Goal: Check status: Check status

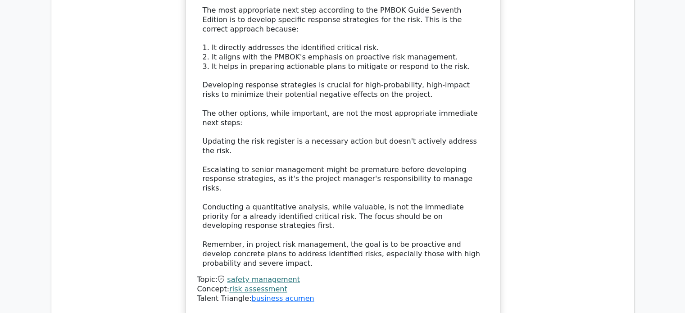
scroll to position [1442, 0]
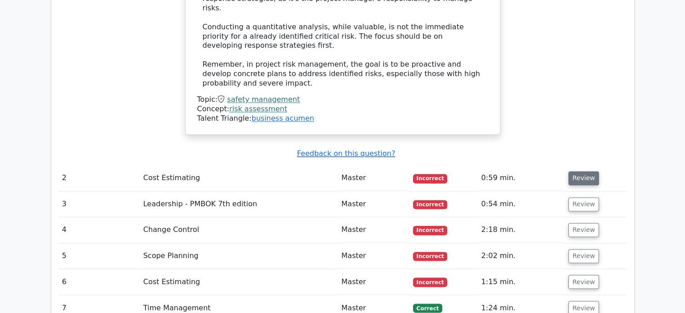
click at [576, 171] on button "Review" at bounding box center [584, 178] width 31 height 14
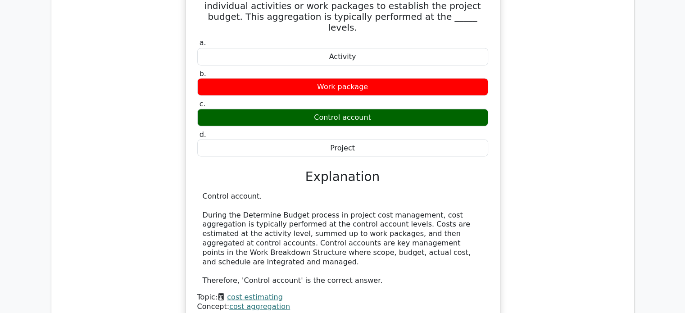
scroll to position [1803, 0]
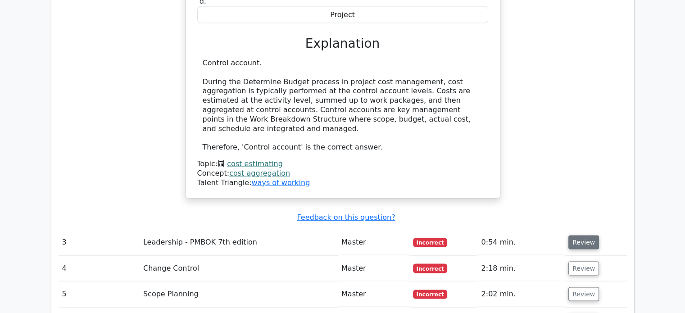
click at [581, 236] on button "Review" at bounding box center [584, 243] width 31 height 14
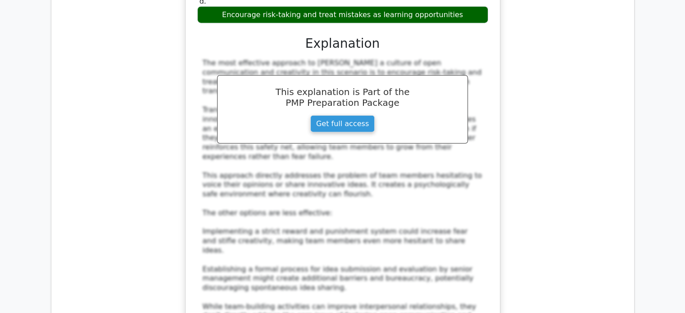
scroll to position [2389, 0]
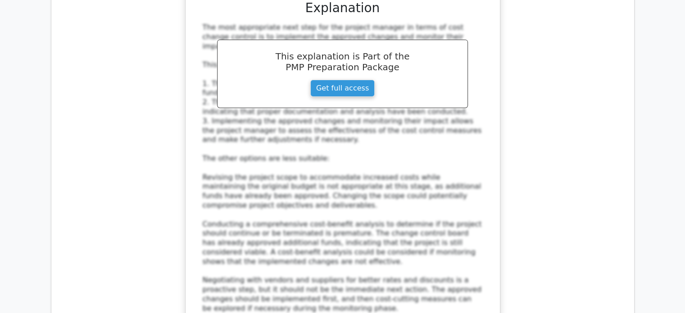
scroll to position [3110, 0]
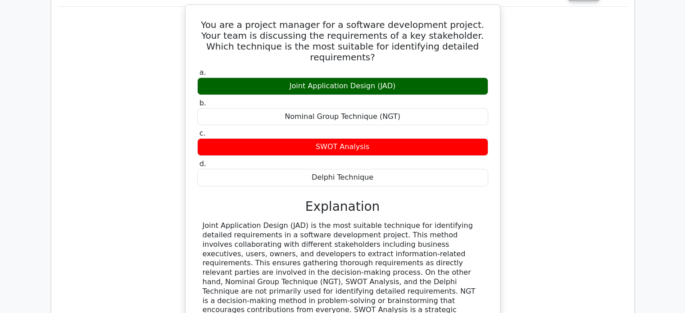
scroll to position [3560, 0]
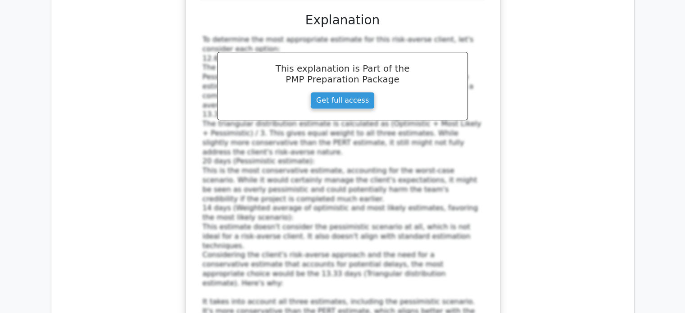
scroll to position [4282, 0]
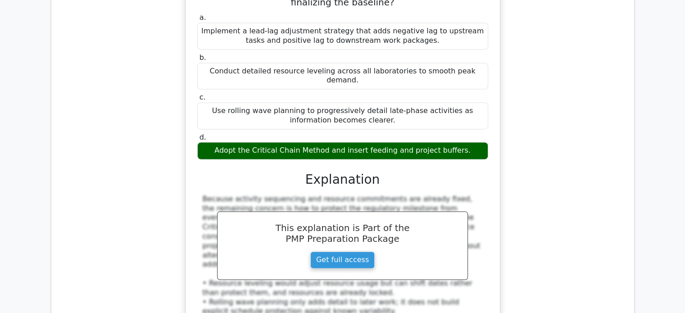
scroll to position [4867, 0]
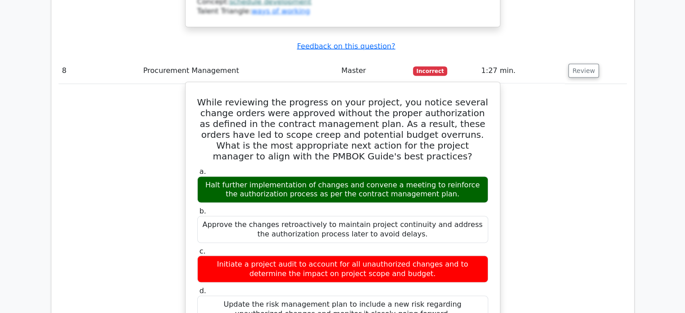
scroll to position [5363, 0]
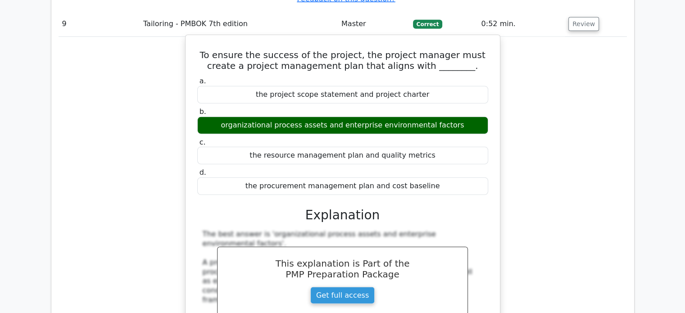
scroll to position [5859, 0]
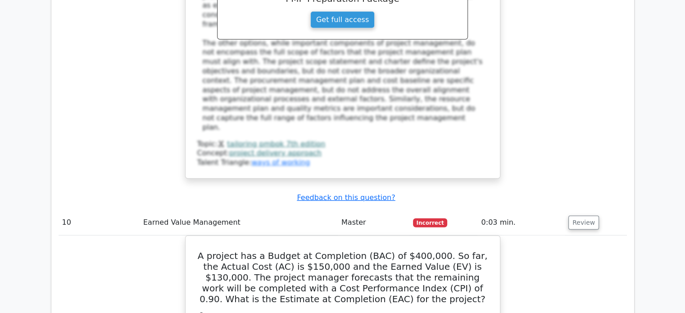
scroll to position [6265, 0]
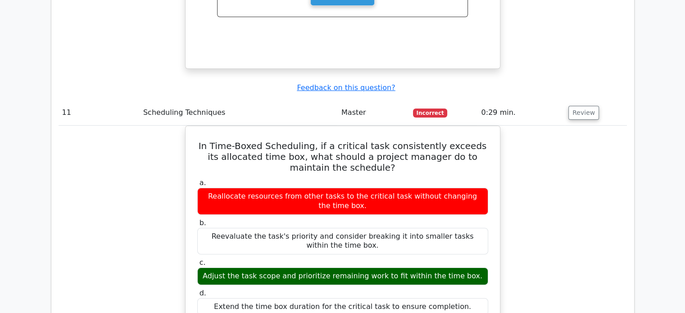
scroll to position [6625, 0]
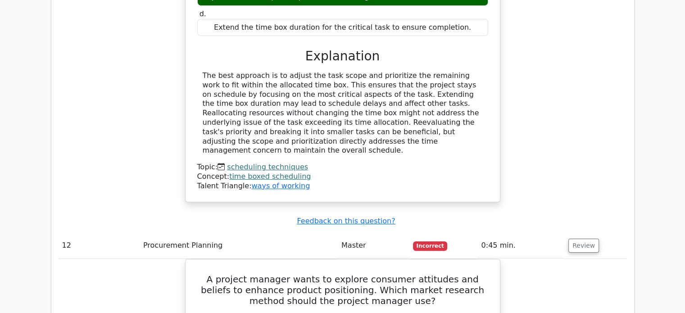
scroll to position [7076, 0]
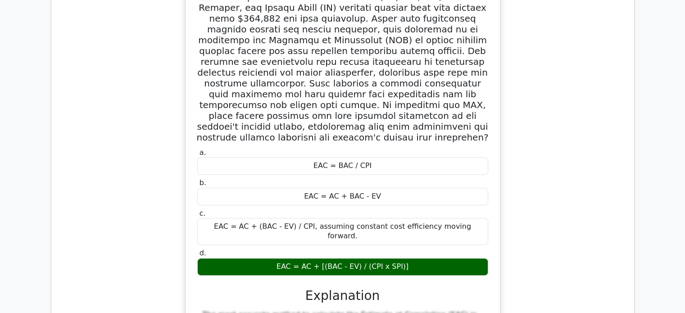
scroll to position [7752, 0]
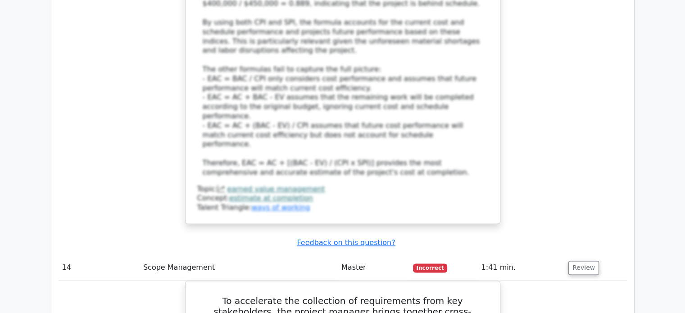
scroll to position [8067, 0]
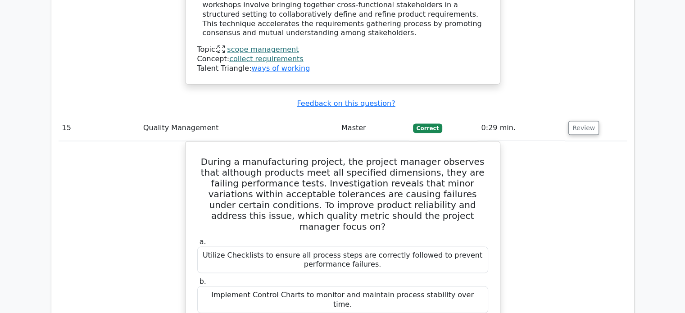
scroll to position [8653, 0]
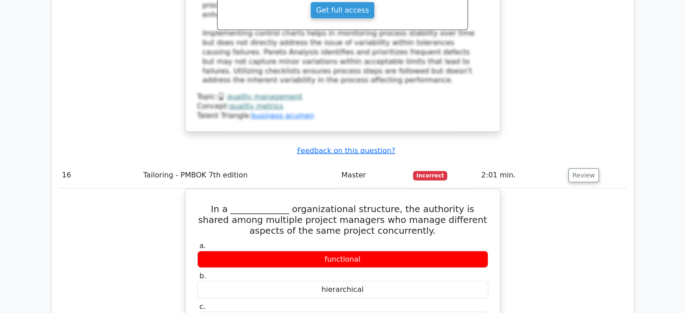
scroll to position [9149, 0]
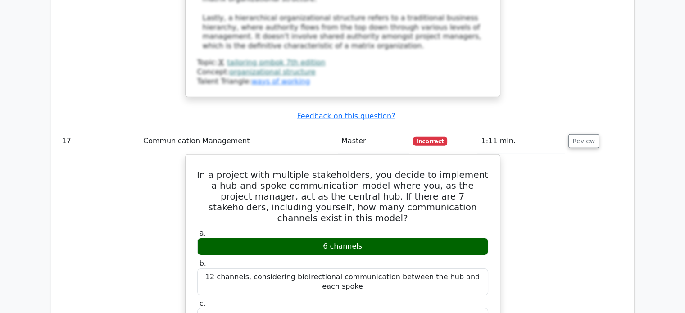
scroll to position [9690, 0]
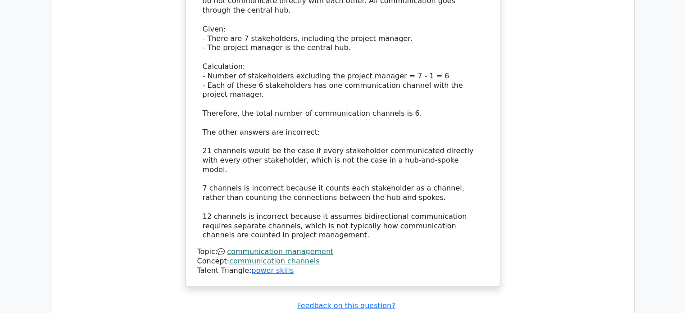
scroll to position [10140, 0]
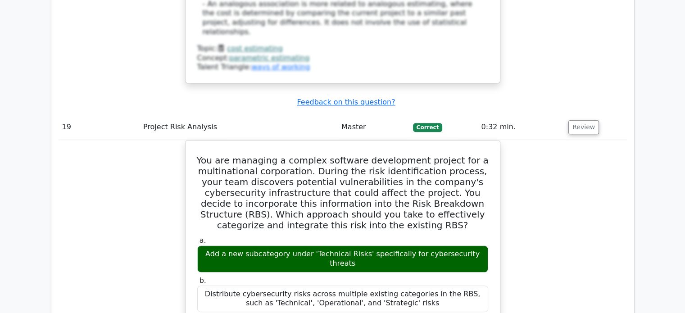
scroll to position [10816, 0]
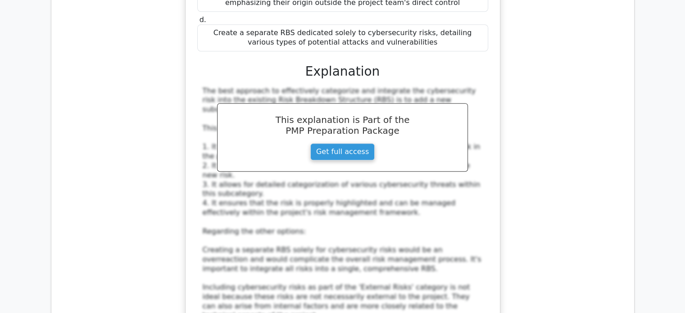
scroll to position [11222, 0]
